Goal: Task Accomplishment & Management: Use online tool/utility

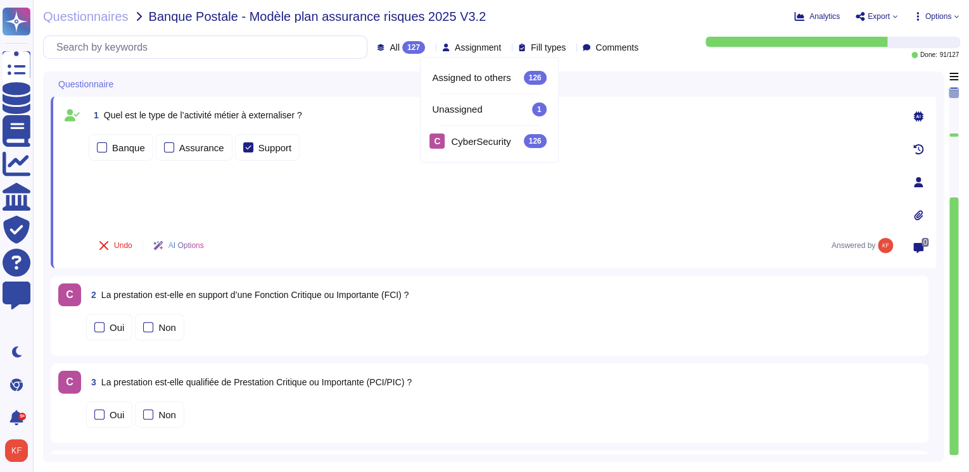
click at [573, 35] on div "Questionnaires Banque Postale - Modèle plan assurance risques 2025 V3.2 Analyt…" at bounding box center [501, 236] width 936 height 472
click at [94, 23] on div "Questionnaires Banque Postale - Modèle plan assurance risques 2025 V3.2 Analyt…" at bounding box center [501, 236] width 936 height 472
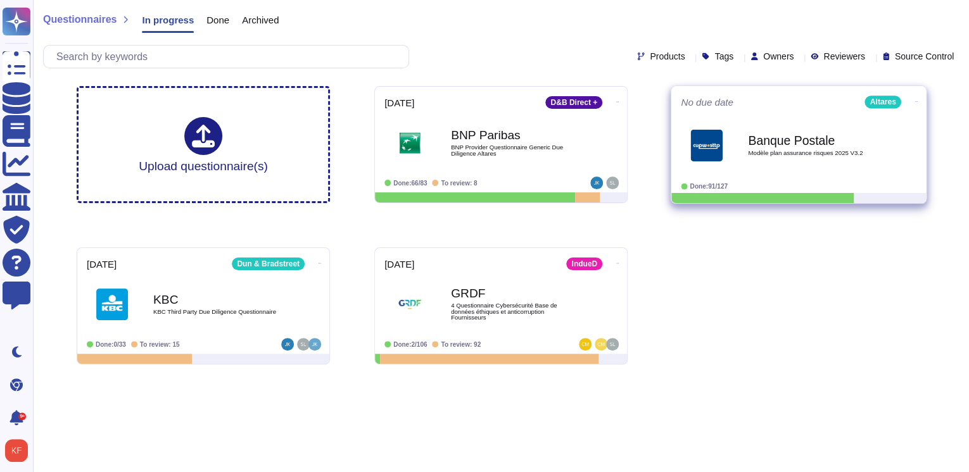
click at [752, 150] on span "Modèle plan assurance risques 2025 V3.2" at bounding box center [812, 153] width 128 height 6
